Goal: Information Seeking & Learning: Learn about a topic

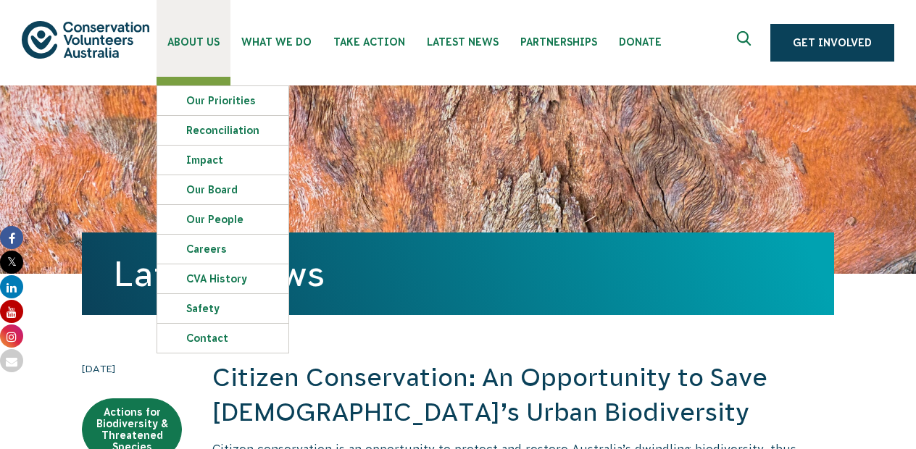
click at [197, 50] on link "About Us" at bounding box center [194, 38] width 74 height 77
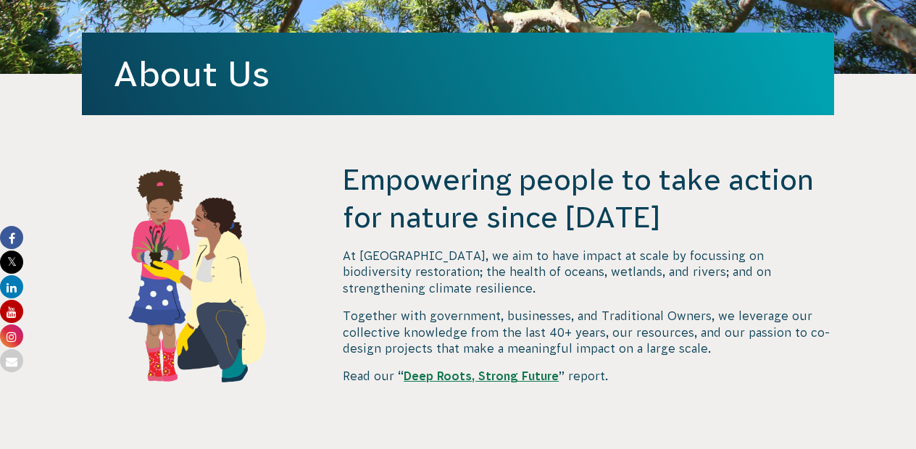
scroll to position [385, 0]
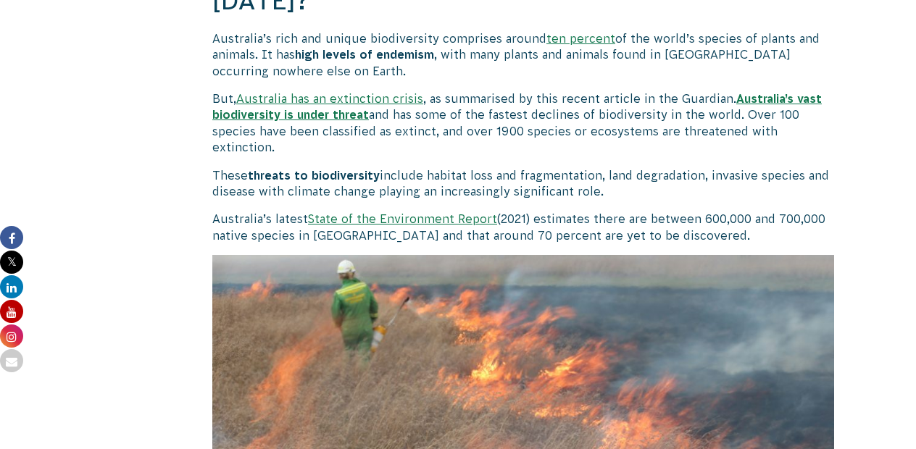
scroll to position [1090, 0]
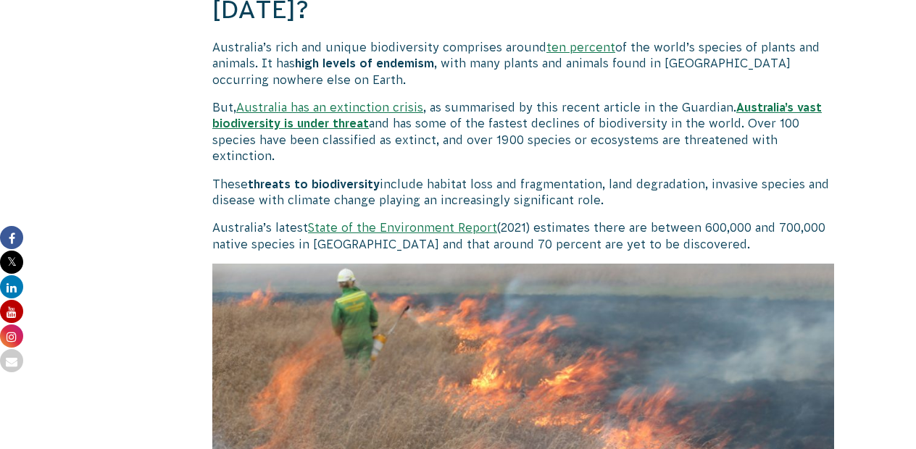
click at [361, 105] on link "Australia has an extinction crisis" at bounding box center [329, 107] width 187 height 13
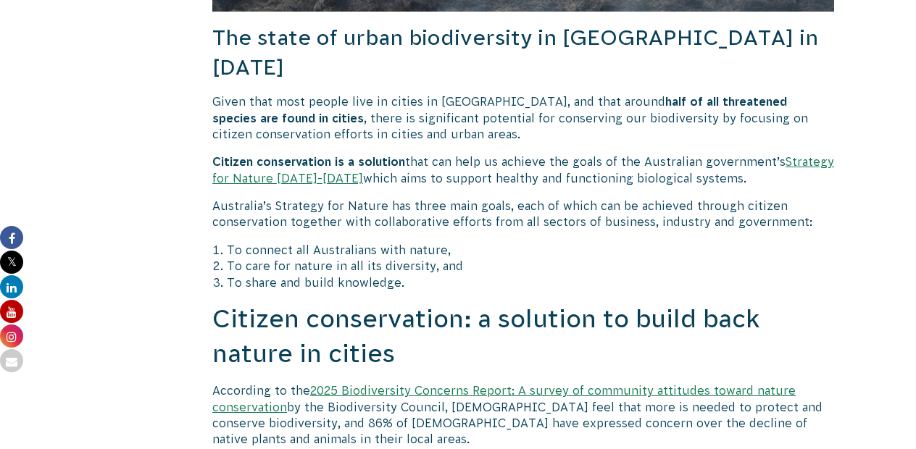
scroll to position [1690, 0]
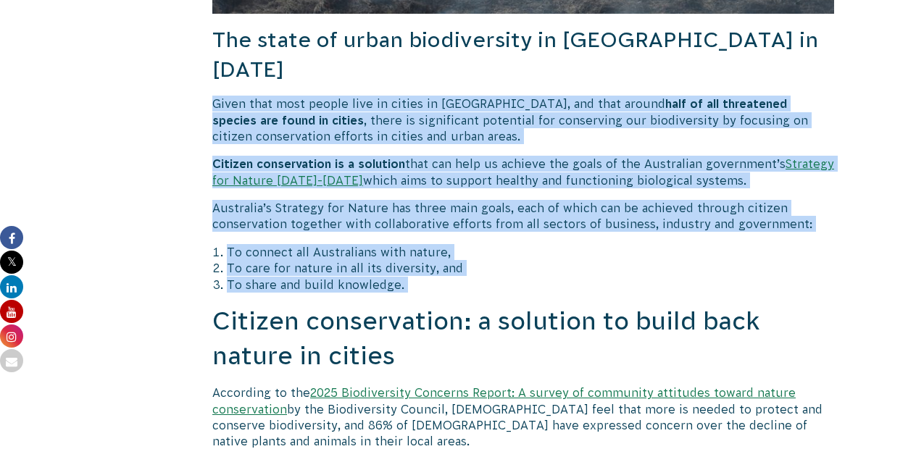
drag, startPoint x: 213, startPoint y: 68, endPoint x: 402, endPoint y: 265, distance: 272.2
copy div "Given that most people live in cities in Australia, and that around half of all…"
click at [596, 97] on b "half of all threatened species are found in cities" at bounding box center [499, 111] width 575 height 29
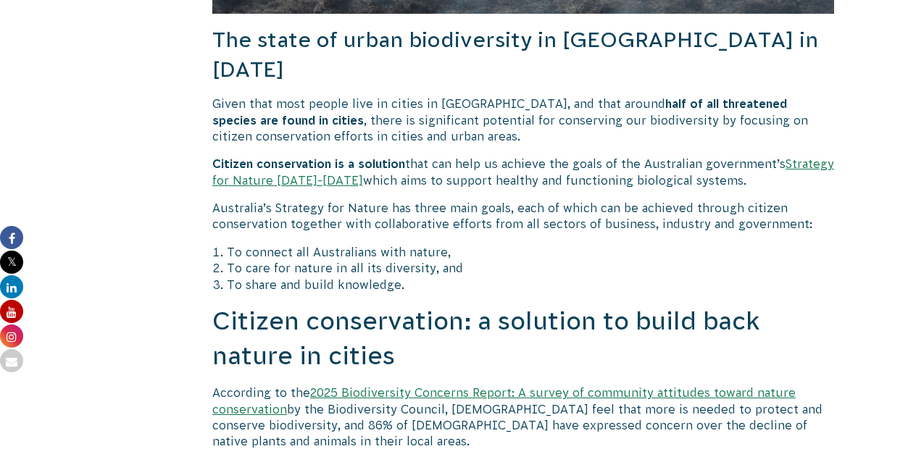
click at [643, 156] on p "Citizen conservation is a solution that can help us achieve the goals of the Au…" at bounding box center [523, 172] width 622 height 33
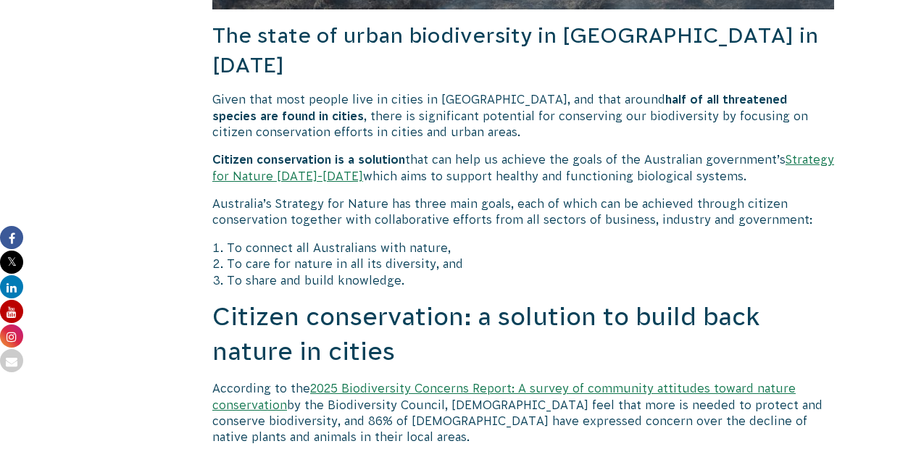
scroll to position [1692, 0]
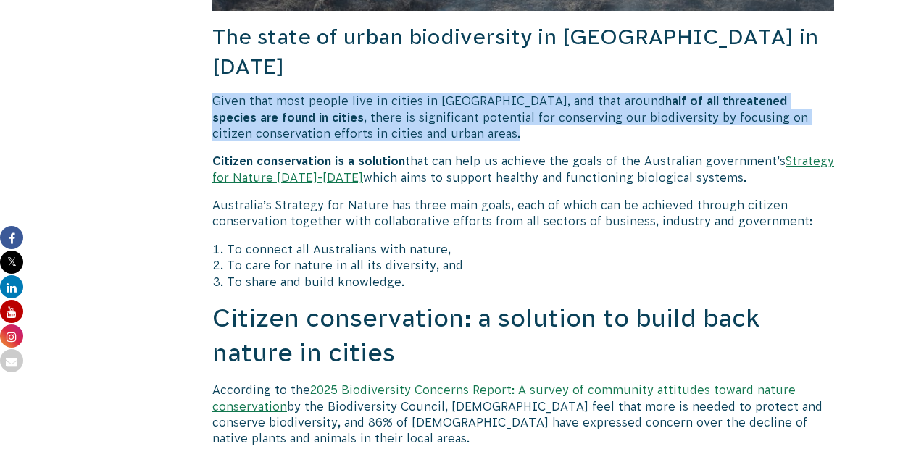
drag, startPoint x: 397, startPoint y: 95, endPoint x: 215, endPoint y: 60, distance: 185.2
click at [215, 93] on p "Given that most people live in cities in Australia, and that around half of all…" at bounding box center [523, 117] width 622 height 49
copy p "Given that most people live in cities in Australia, and that around half of all…"
